Goal: Information Seeking & Learning: Learn about a topic

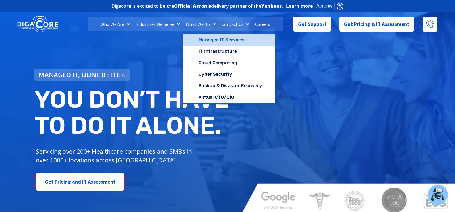
click at [211, 38] on link "Managed IT Services" at bounding box center [229, 39] width 92 height 11
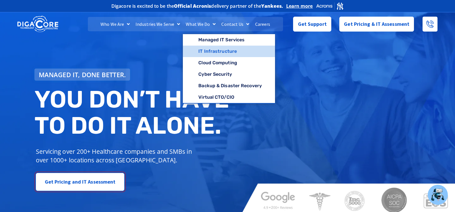
click at [209, 48] on link "IT Infrastructure" at bounding box center [229, 51] width 92 height 11
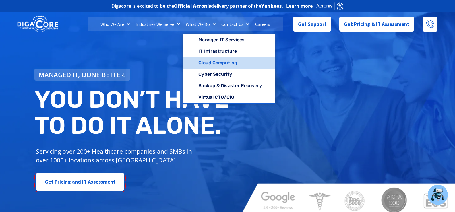
click at [210, 62] on link "Cloud Computing" at bounding box center [229, 62] width 92 height 11
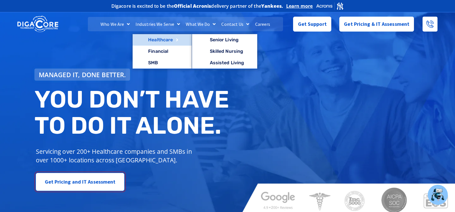
click at [164, 41] on link "Healthcare" at bounding box center [162, 39] width 59 height 11
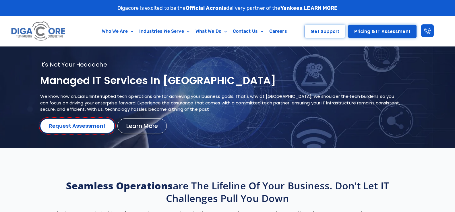
click at [108, 81] on h1 "Managed IT services in NJ" at bounding box center [220, 81] width 361 height 14
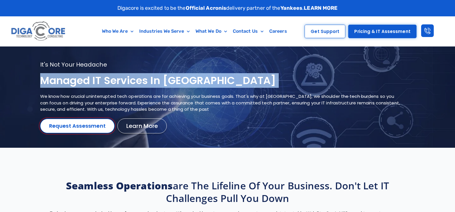
click at [108, 81] on h1 "Managed IT services in NJ" at bounding box center [220, 81] width 361 height 14
copy div "Managed IT services in NJ"
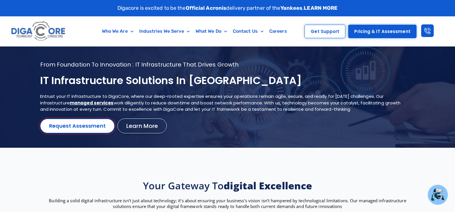
click at [92, 85] on h1 "IT Infrastructure Solutions in NJ" at bounding box center [220, 81] width 361 height 14
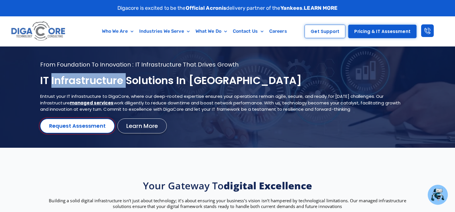
click at [92, 85] on h1 "IT Infrastructure Solutions in NJ" at bounding box center [220, 81] width 361 height 14
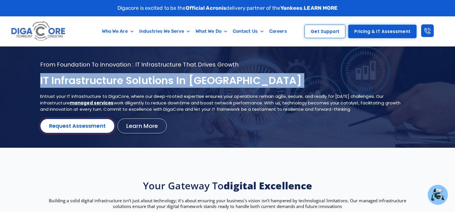
click at [92, 85] on h1 "IT Infrastructure Solutions in NJ" at bounding box center [220, 81] width 361 height 14
copy div "IT Infrastructure Solutions in NJ"
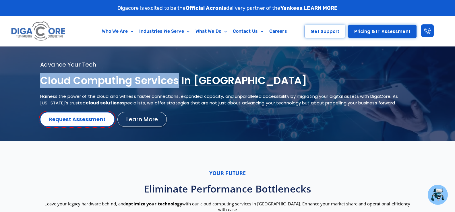
drag, startPoint x: 180, startPoint y: 80, endPoint x: 41, endPoint y: 83, distance: 139.4
click at [41, 83] on h1 "Cloud Computing services in NJ" at bounding box center [220, 81] width 361 height 14
copy h1 "Cloud Computing services"
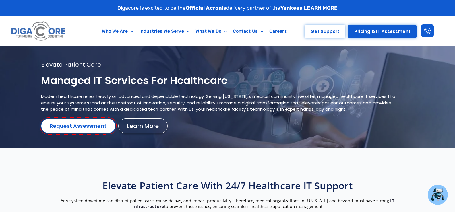
click at [122, 80] on h1 "Managed IT services for healthcare" at bounding box center [220, 81] width 359 height 14
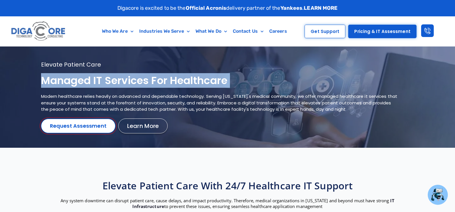
click at [122, 80] on h1 "Managed IT services for healthcare" at bounding box center [220, 81] width 359 height 14
copy div "Managed IT services for healthcare"
